Goal: Task Accomplishment & Management: Manage account settings

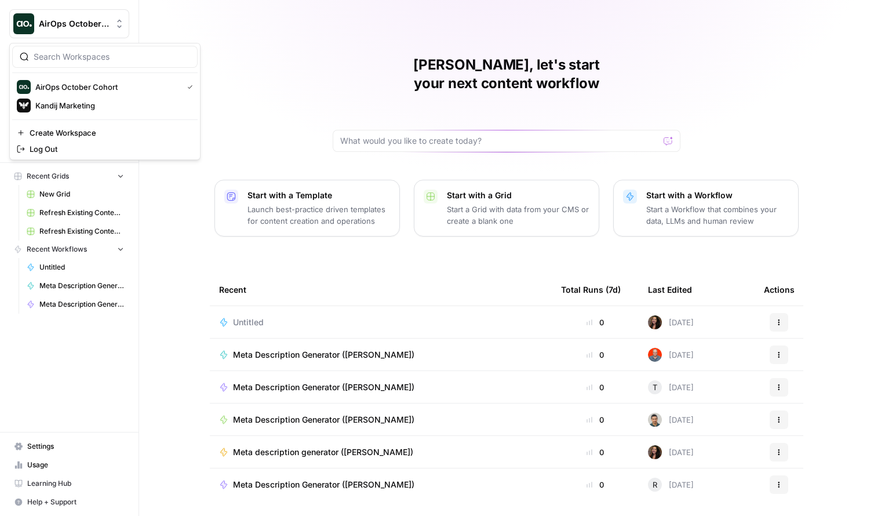
click at [88, 19] on span "AirOps October Cohort" at bounding box center [74, 24] width 70 height 12
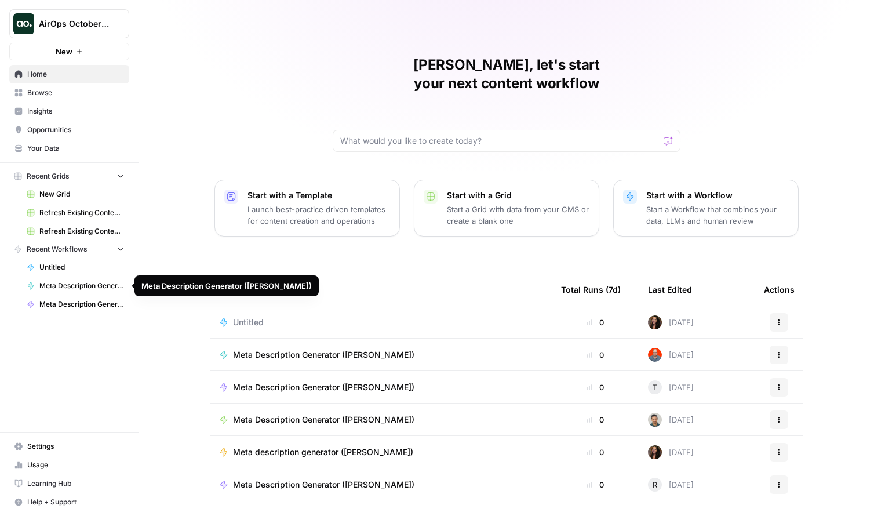
click at [77, 24] on span "AirOps October Cohort" at bounding box center [74, 24] width 70 height 12
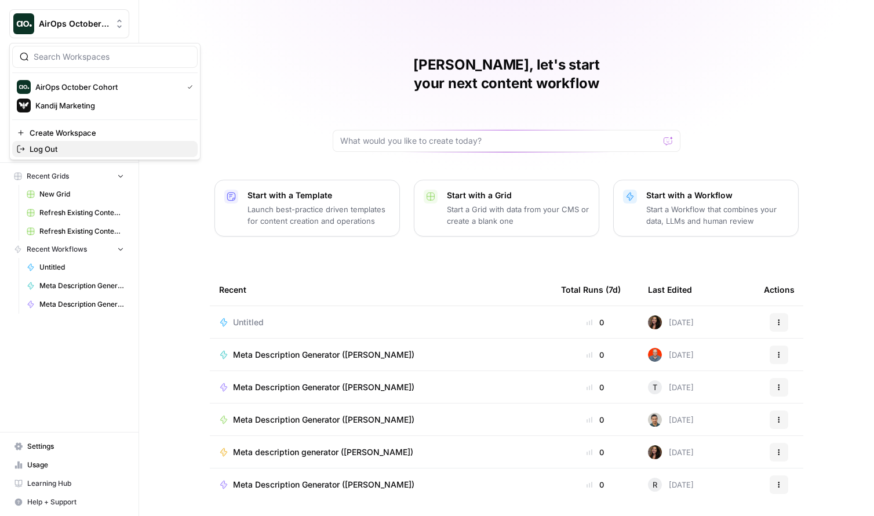
click at [76, 141] on button "Log Out" at bounding box center [104, 149] width 185 height 16
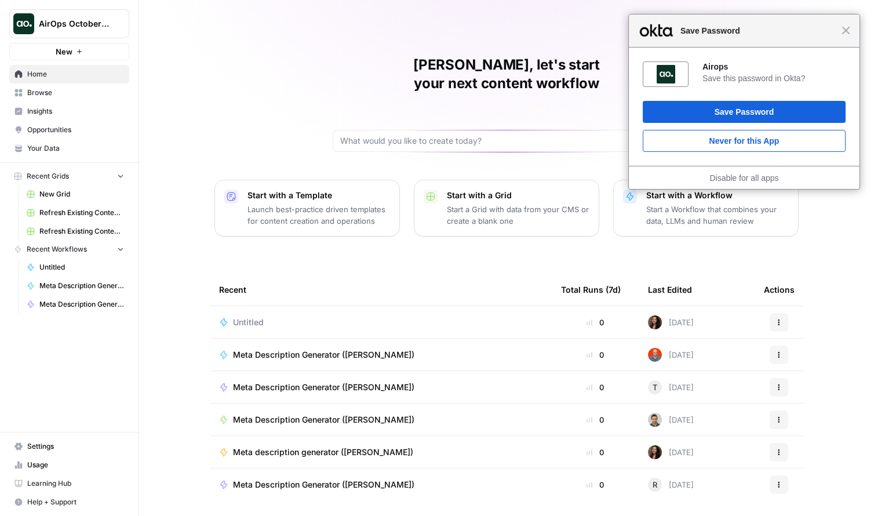
click at [846, 28] on span "Close" at bounding box center [845, 30] width 9 height 9
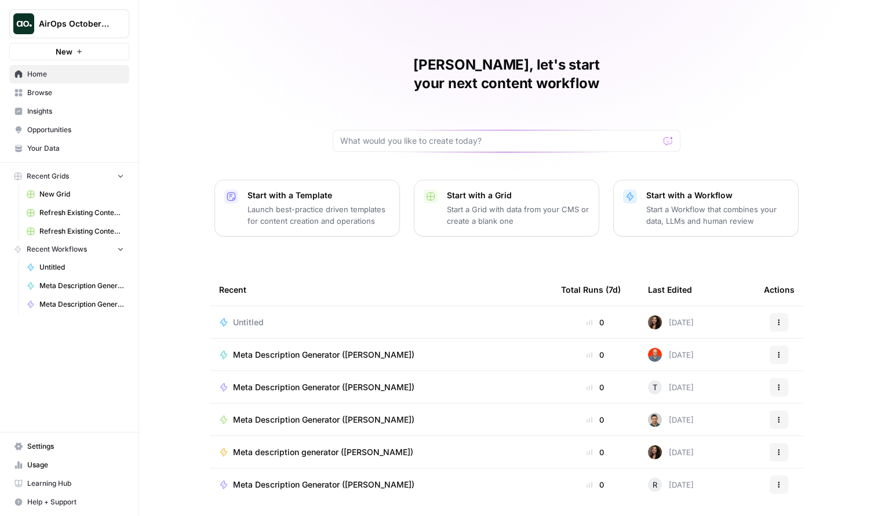
click at [103, 24] on span "AirOps October Cohort" at bounding box center [74, 24] width 70 height 12
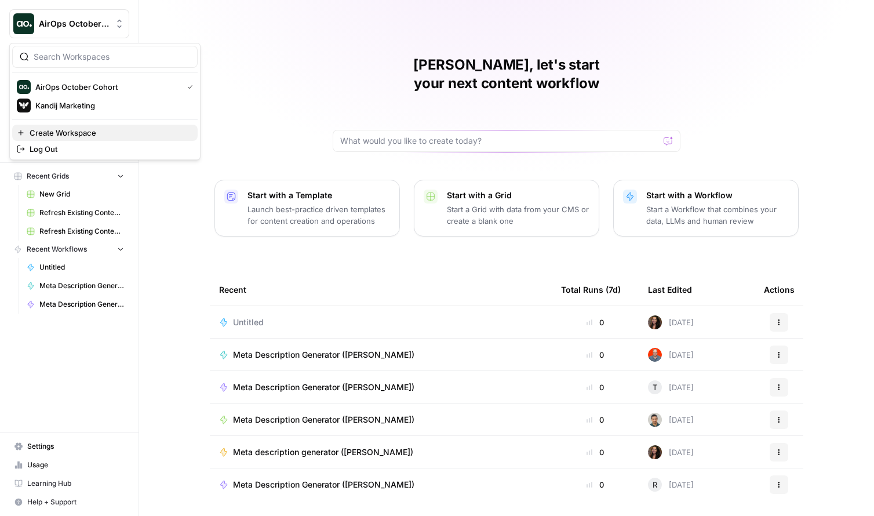
click at [96, 128] on span "Create Workspace" at bounding box center [109, 133] width 159 height 12
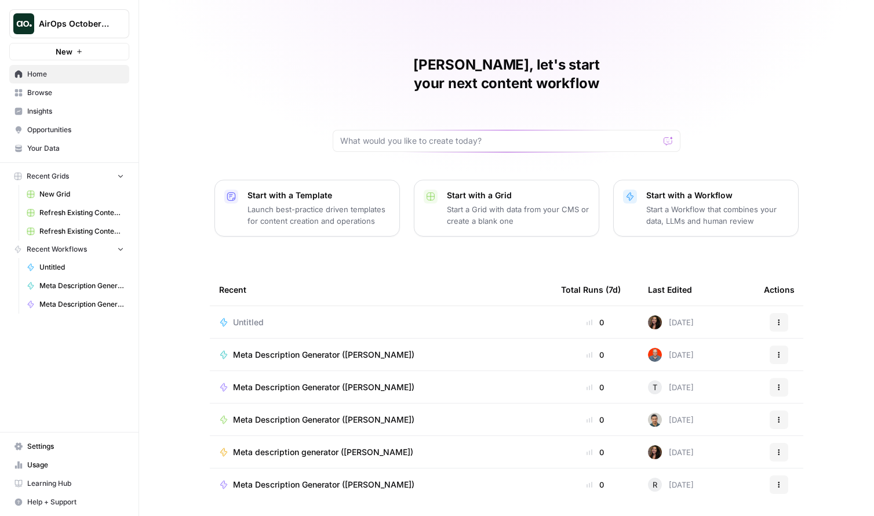
click at [86, 30] on button "AirOps October Cohort" at bounding box center [69, 23] width 120 height 29
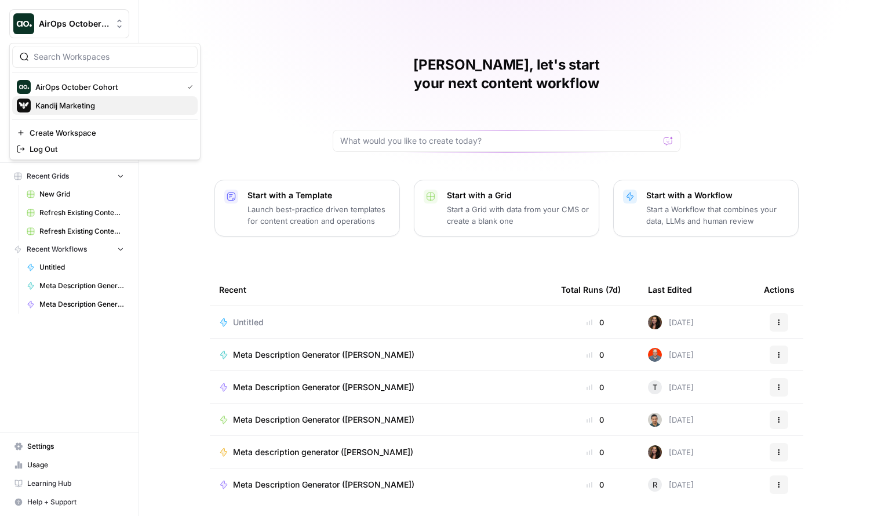
click at [79, 105] on span "Kandij Marketing" at bounding box center [111, 106] width 153 height 12
